Goal: Information Seeking & Learning: Check status

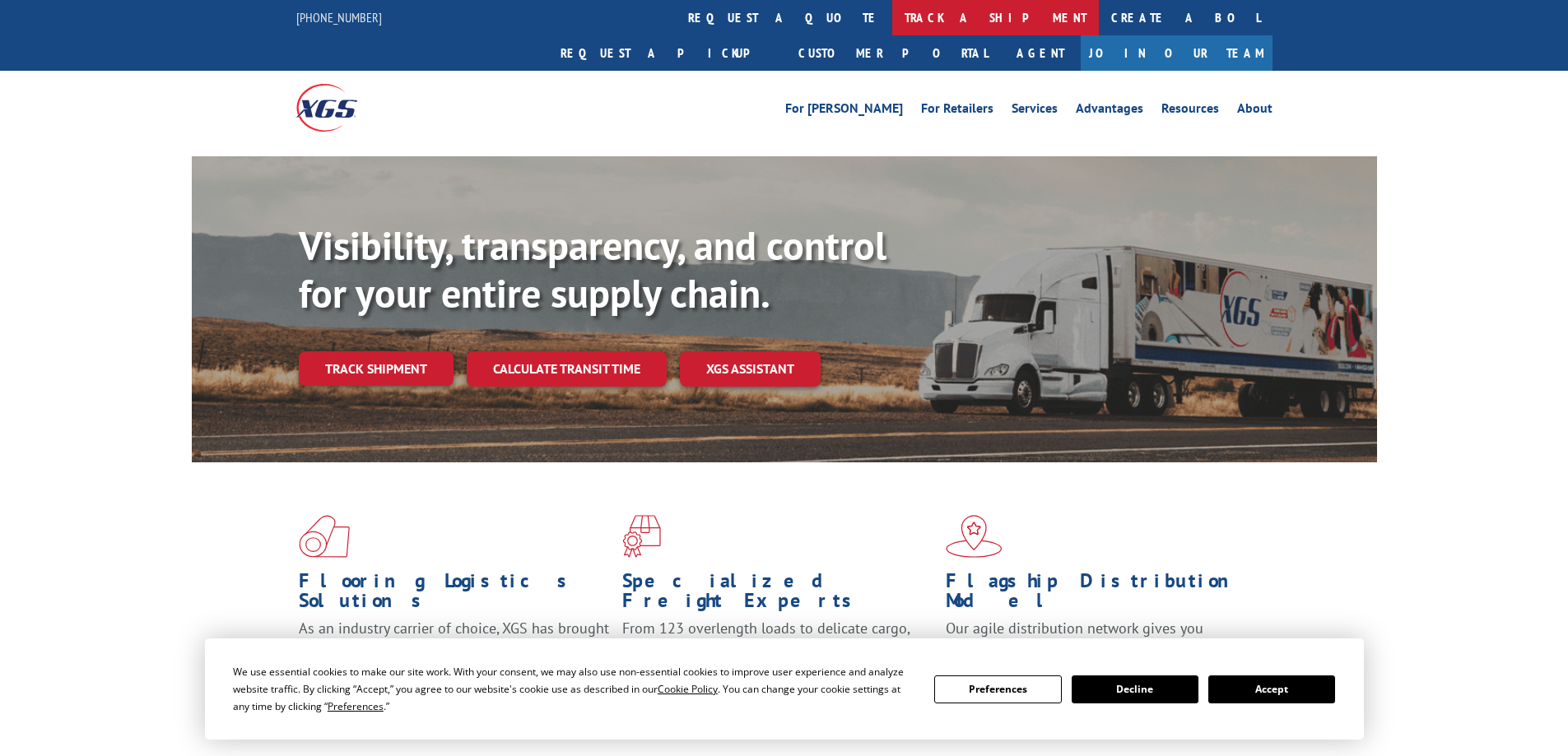
click at [892, 19] on link "track a shipment" at bounding box center [995, 17] width 206 height 35
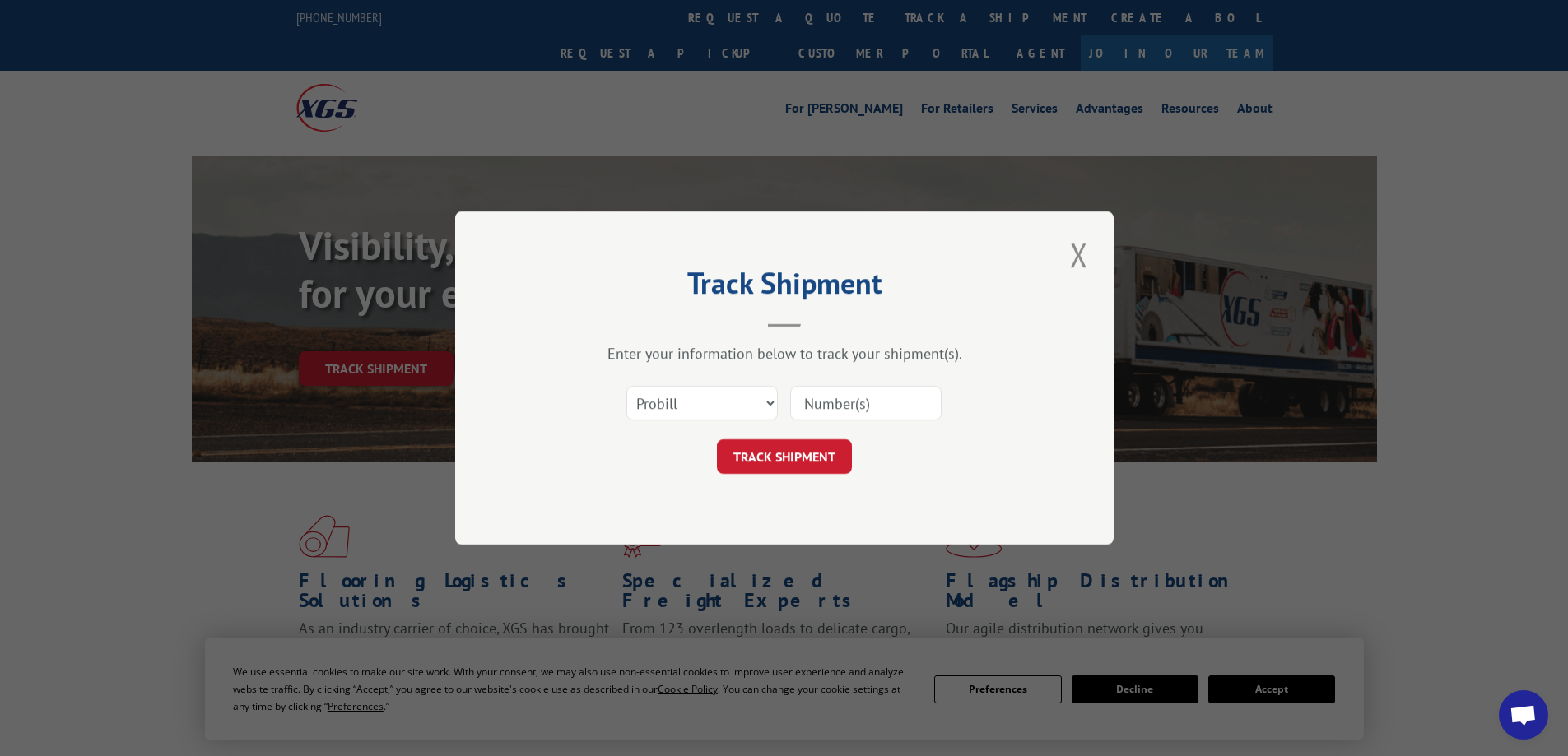
drag, startPoint x: 854, startPoint y: 399, endPoint x: 849, endPoint y: 422, distance: 23.5
click at [854, 399] on input at bounding box center [866, 403] width 151 height 35
paste input "15095750"
type input "15095750"
click at [815, 464] on button "TRACK SHIPMENT" at bounding box center [784, 456] width 135 height 35
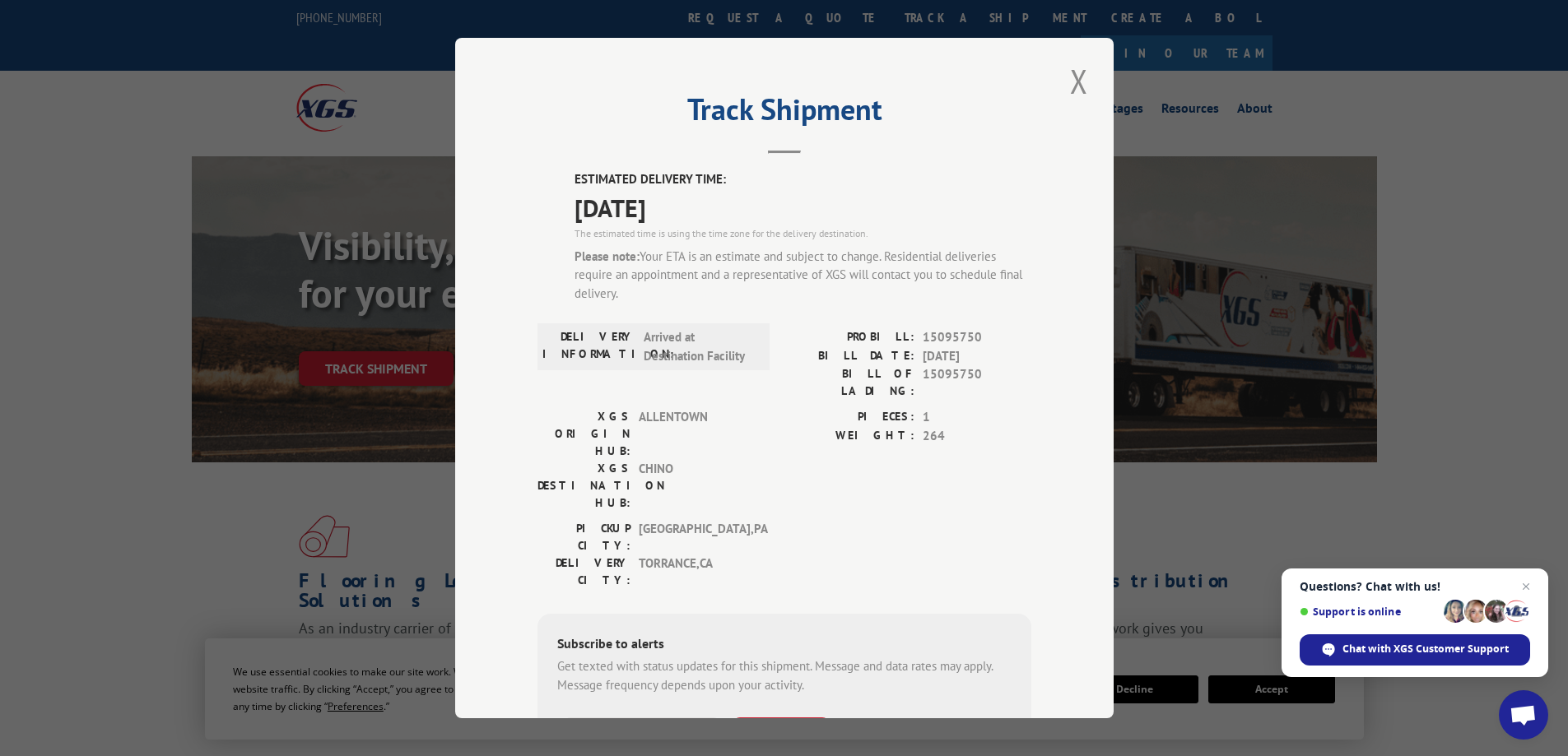
drag, startPoint x: 724, startPoint y: 211, endPoint x: 549, endPoint y: 180, distance: 177.7
click at [549, 180] on div "ESTIMATED DELIVERY TIME: [DATE] The estimated time is using the time zone for t…" at bounding box center [784, 503] width 494 height 667
copy div "ESTIMATED DELIVERY TIME: [DATE]"
click at [1066, 77] on button "Close modal" at bounding box center [1079, 81] width 28 height 45
